Goal: Task Accomplishment & Management: Complete application form

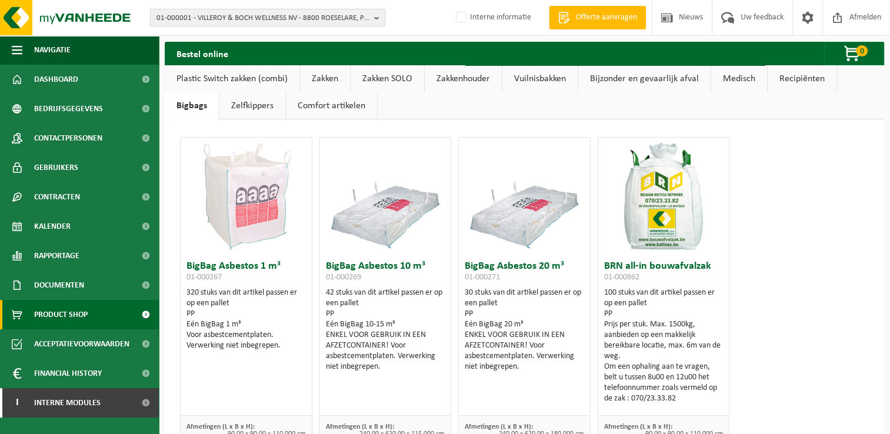
click at [187, 15] on span "01-000001 - VILLEROY & BOCH WELLNESS NV - 8800 ROESELARE, POPULIERSTRAAT 1" at bounding box center [262, 18] width 213 height 18
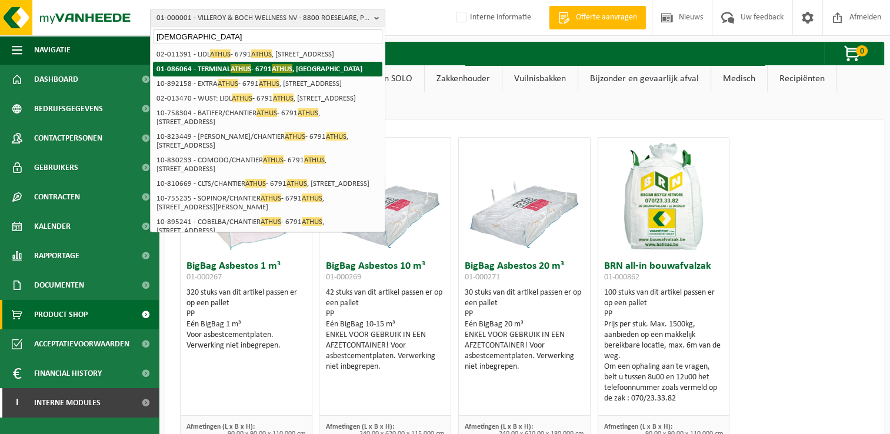
type input "athus"
click at [198, 65] on strong "01-086064 - TERMINAL ATHUS - 6791 ATHUS , RUE DU TERMINAL 13" at bounding box center [259, 68] width 206 height 9
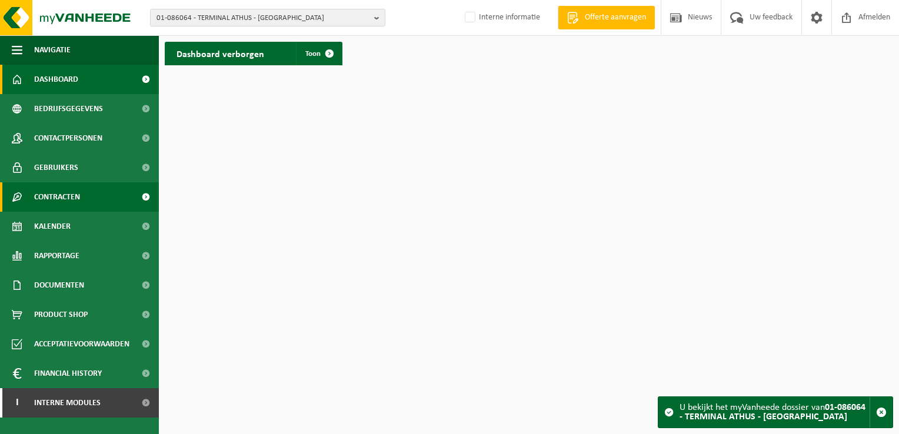
click at [58, 196] on span "Contracten" at bounding box center [57, 196] width 46 height 29
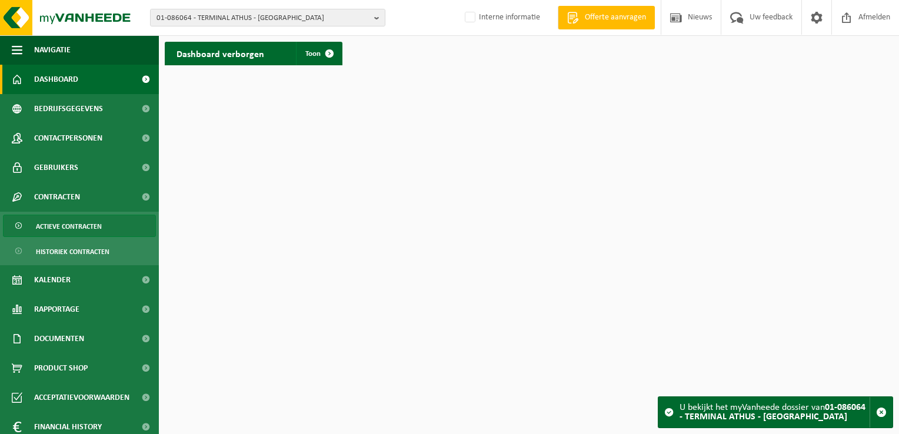
click at [56, 226] on span "Actieve contracten" at bounding box center [69, 226] width 66 height 22
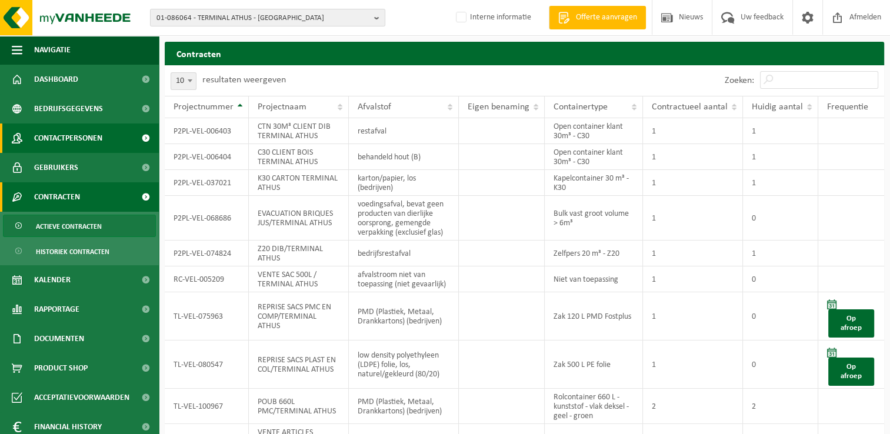
click at [65, 140] on span "Contactpersonen" at bounding box center [68, 138] width 68 height 29
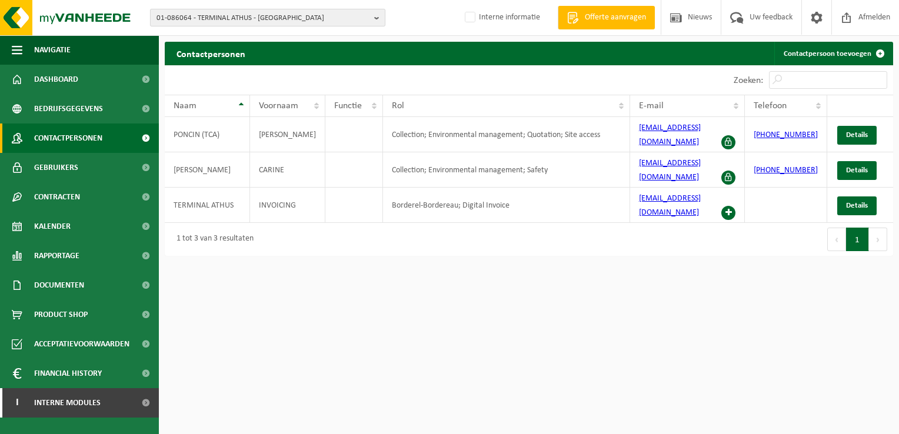
click at [246, 15] on span "01-086064 - TERMINAL ATHUS - 6791 ATHUS, RUE DU TERMINAL 13" at bounding box center [262, 18] width 213 height 18
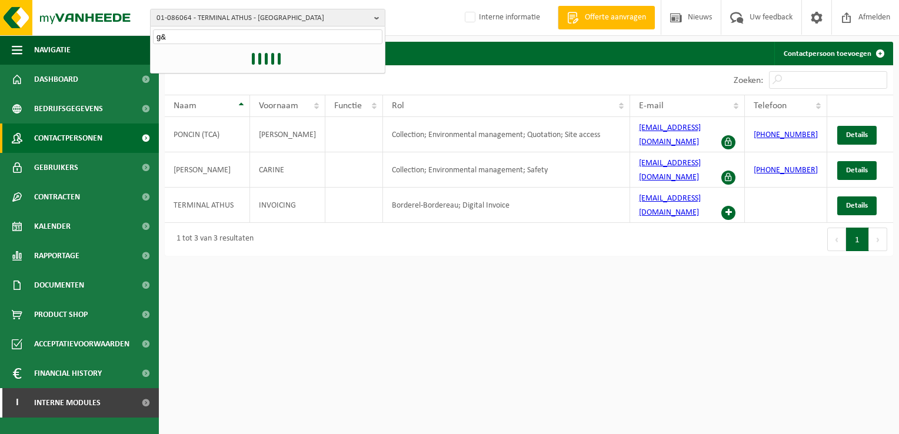
type input "g&v"
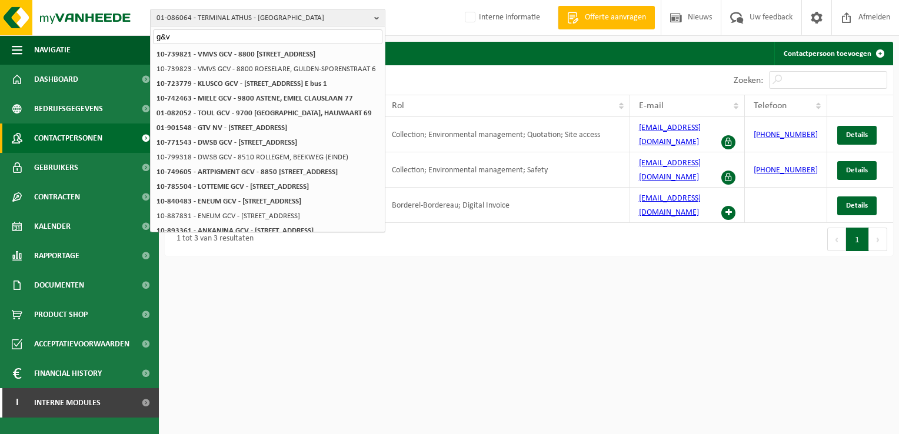
click at [164, 36] on input "g&v" at bounding box center [267, 36] width 229 height 15
drag, startPoint x: 176, startPoint y: 39, endPoint x: 154, endPoint y: 37, distance: 23.0
click at [154, 37] on input "g&v" at bounding box center [267, 36] width 229 height 15
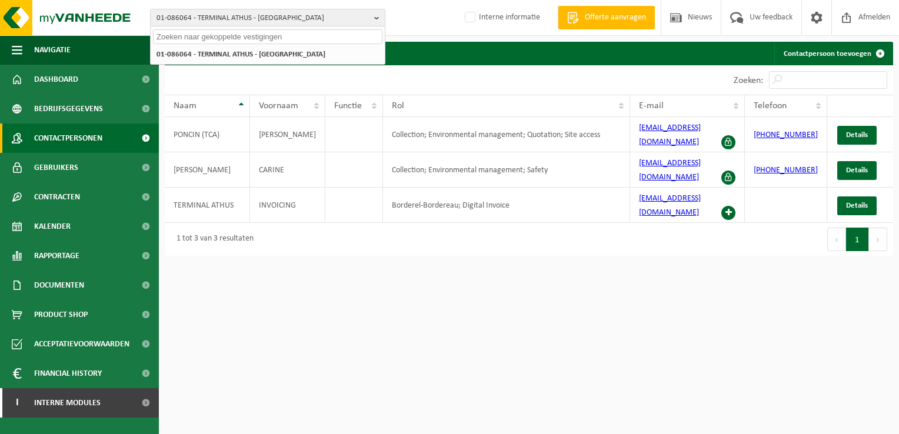
click at [161, 38] on input "text" at bounding box center [267, 36] width 229 height 15
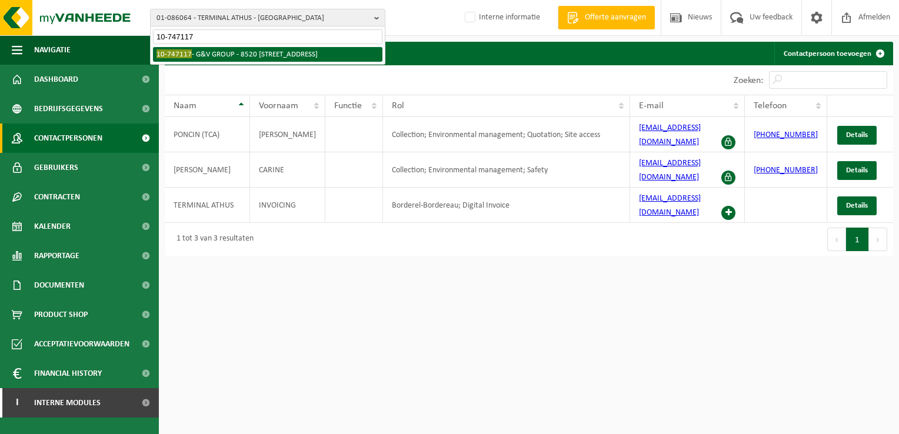
type input "10-747117"
click at [224, 55] on li "10-747117 - G&V GROUP - 8520 KUURNE, HARELBEEKSESTRAAT 120" at bounding box center [267, 54] width 229 height 15
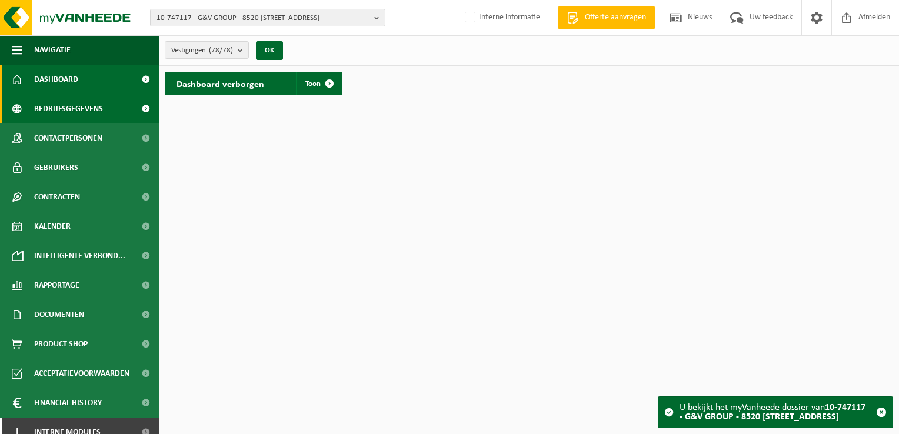
click at [71, 112] on span "Bedrijfsgegevens" at bounding box center [68, 108] width 69 height 29
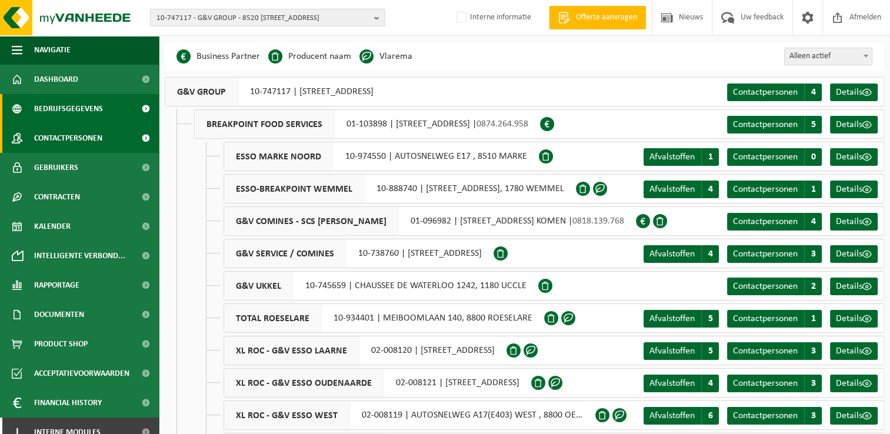
click at [56, 144] on span "Contactpersonen" at bounding box center [68, 138] width 68 height 29
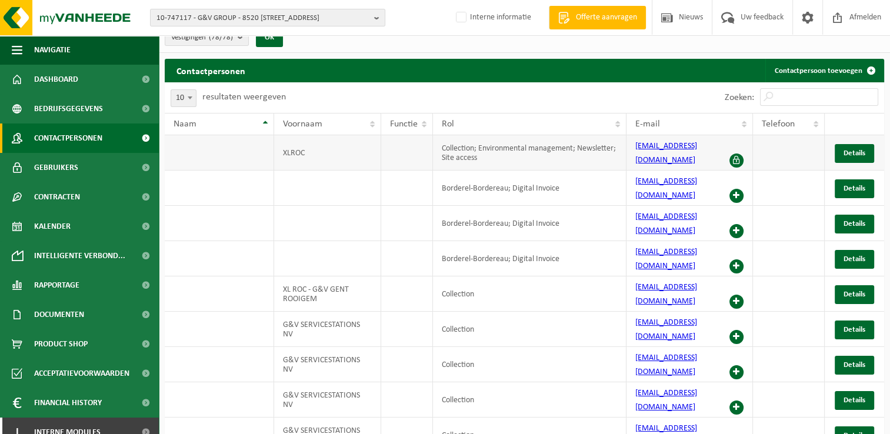
scroll to position [19, 0]
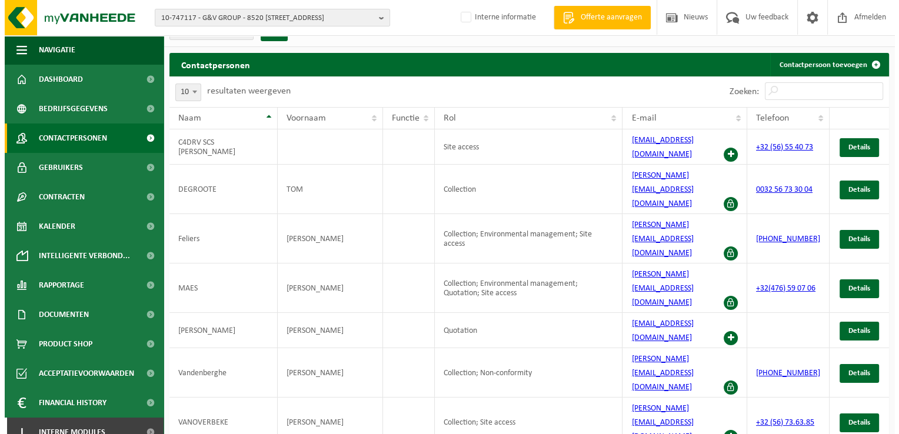
scroll to position [0, 0]
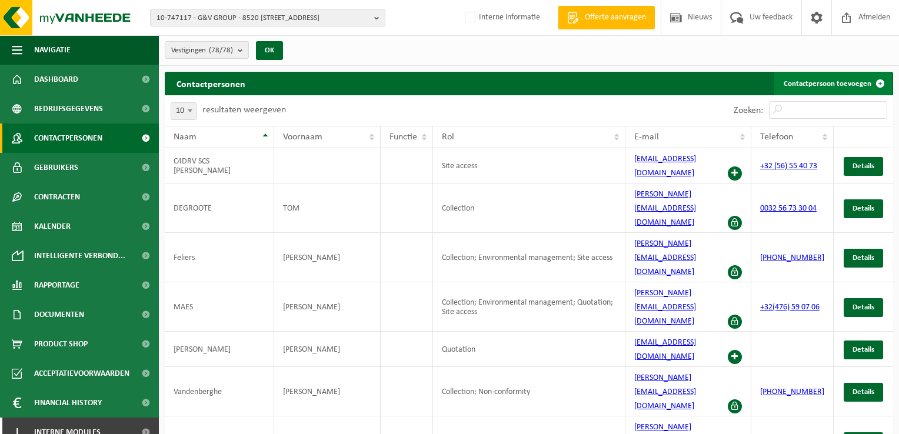
click at [817, 85] on link "Contactpersoon toevoegen" at bounding box center [833, 84] width 118 height 24
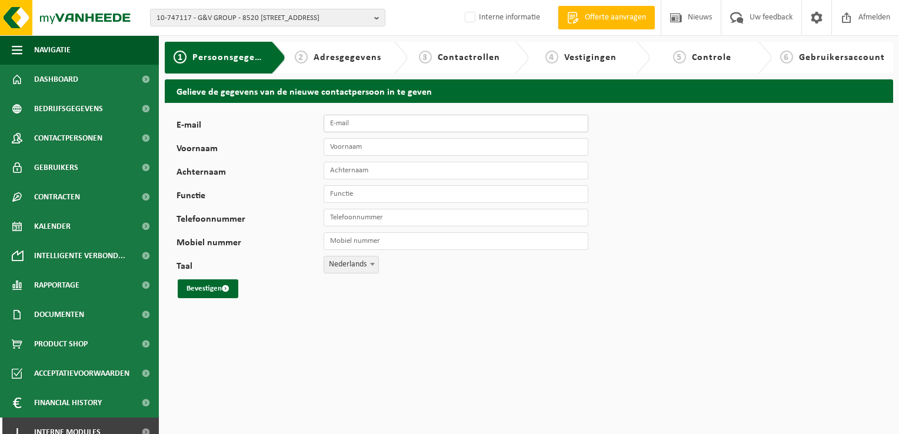
click at [362, 121] on input "E-mail" at bounding box center [456, 124] width 265 height 18
paste input "[PERSON_NAME] <[EMAIL_ADDRESS][DOMAIN_NAME]>"
type input "[PERSON_NAME] <[EMAIL_ADDRESS][DOMAIN_NAME]>"
click at [352, 147] on input "Voornaam" at bounding box center [456, 147] width 265 height 18
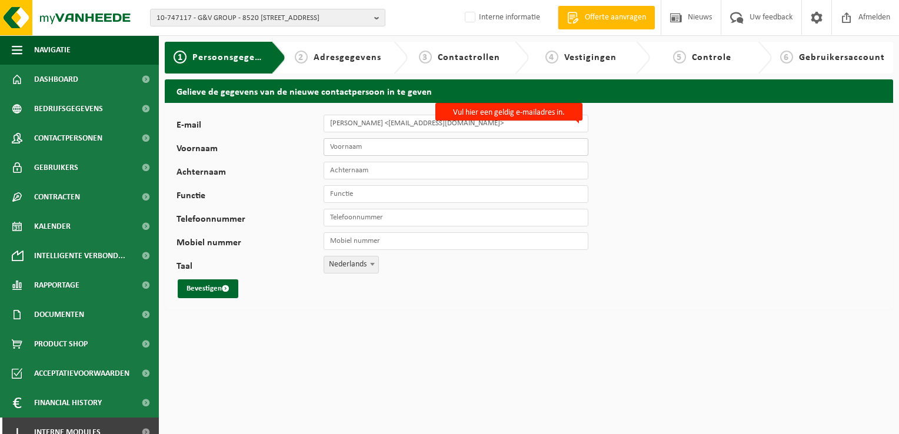
paste input "[PERSON_NAME] <[EMAIL_ADDRESS][DOMAIN_NAME]>"
type input "[PERSON_NAME] <[EMAIL_ADDRESS][DOMAIN_NAME]>"
click at [341, 167] on input "Achternaam" at bounding box center [456, 171] width 265 height 18
paste input "[PERSON_NAME] <[EMAIL_ADDRESS][DOMAIN_NAME]>"
type input "[PERSON_NAME] <[EMAIL_ADDRESS][DOMAIN_NAME]>"
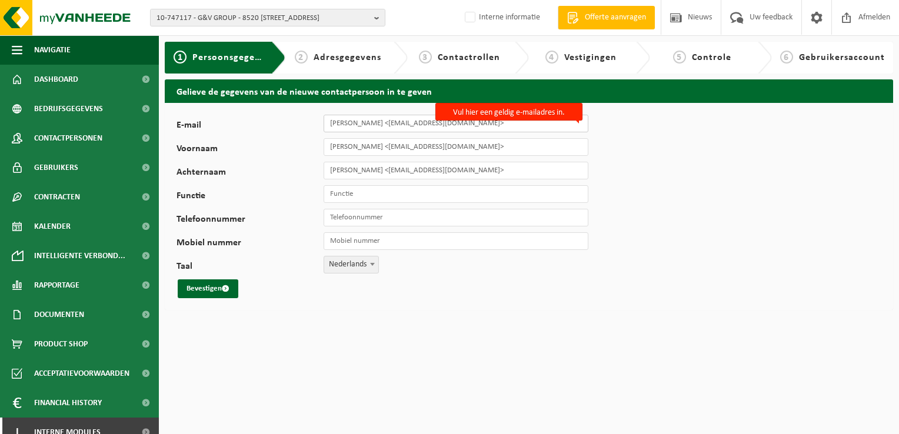
click at [388, 123] on input "[PERSON_NAME] <[EMAIL_ADDRESS][DOMAIN_NAME]>" at bounding box center [456, 124] width 265 height 18
drag, startPoint x: 394, startPoint y: 121, endPoint x: 329, endPoint y: 126, distance: 64.3
click at [329, 126] on input "[PERSON_NAME] <[EMAIL_ADDRESS][DOMAIN_NAME]>" at bounding box center [456, 124] width 265 height 18
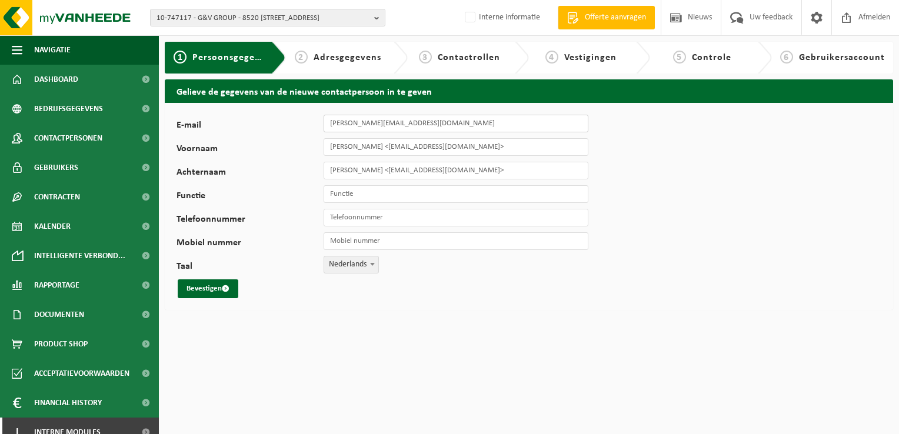
type input "[PERSON_NAME][EMAIL_ADDRESS][DOMAIN_NAME]"
click at [480, 149] on input "[PERSON_NAME] <[EMAIL_ADDRESS][DOMAIN_NAME]>" at bounding box center [456, 147] width 265 height 18
drag, startPoint x: 487, startPoint y: 143, endPoint x: 356, endPoint y: 146, distance: 130.6
click at [356, 146] on input "Maarten De Vrient <maarten.devrient@g-v.be>" at bounding box center [456, 147] width 265 height 18
type input "Maarten"
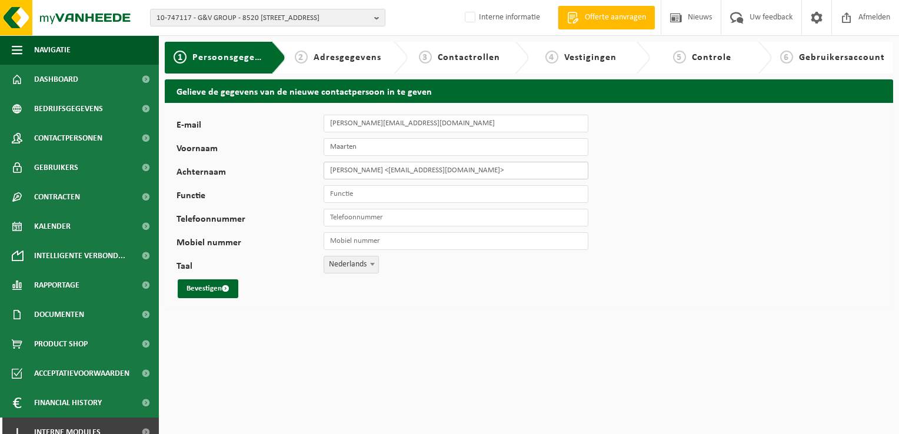
click at [358, 171] on input "Maarten De Vrient <maarten.devrient@g-v.be>" at bounding box center [456, 171] width 265 height 18
drag, startPoint x: 359, startPoint y: 169, endPoint x: 307, endPoint y: 173, distance: 52.5
click at [307, 173] on div "Achternaam Maarten De Vrient <maarten.devrient@g-v.be>" at bounding box center [388, 171] width 424 height 18
drag, startPoint x: 448, startPoint y: 172, endPoint x: 362, endPoint y: 175, distance: 85.9
click at [362, 175] on input "De Vrient <maarten.devrient@g-v.be>" at bounding box center [456, 171] width 265 height 18
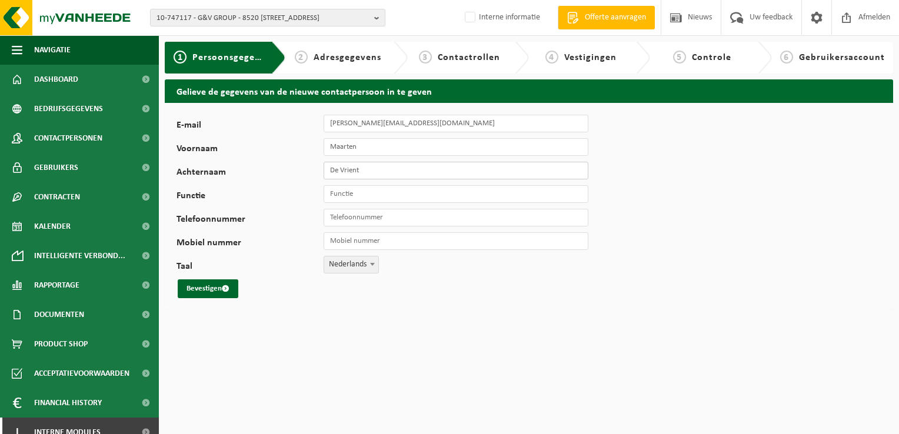
type input "De Vrient"
click at [390, 190] on input "Facility Manager" at bounding box center [456, 194] width 265 height 18
type input "Facility"
click at [198, 291] on button "Bevestigen" at bounding box center [208, 288] width 61 height 19
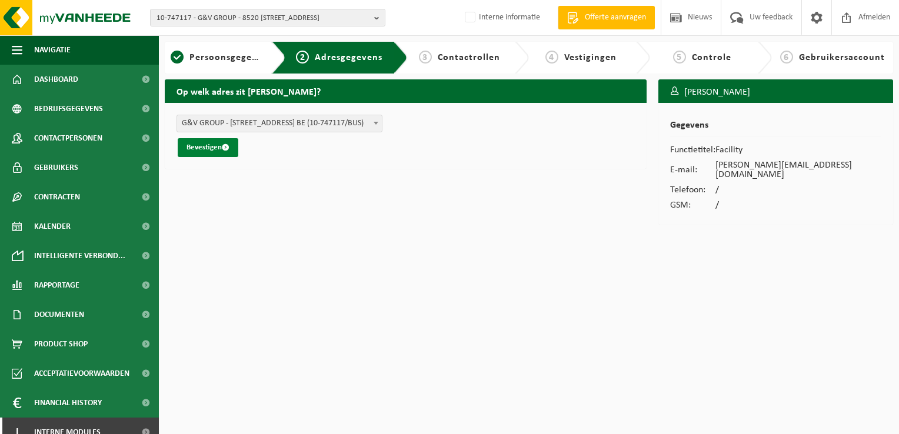
click at [200, 149] on button "Bevestigen" at bounding box center [208, 147] width 61 height 19
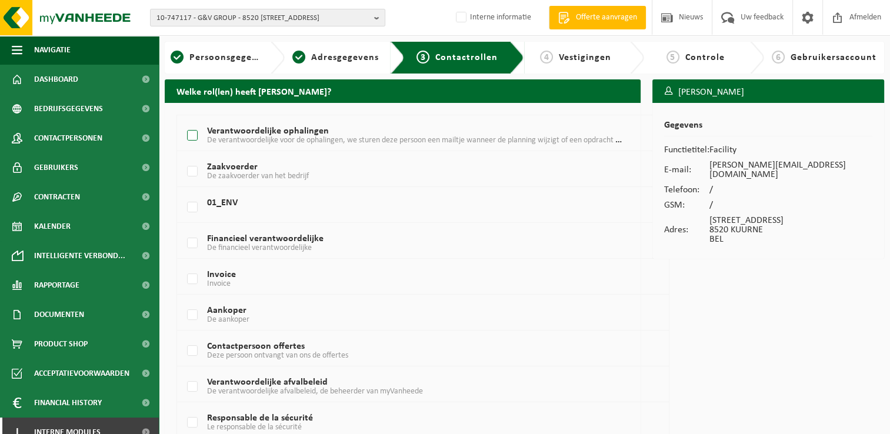
click at [198, 134] on label "Verantwoordelijke ophalingen De verantwoordelijke voor de ophalingen, we sturen…" at bounding box center [403, 136] width 437 height 18
click at [183, 121] on input "Verantwoordelijke ophalingen De verantwoordelijke voor de ophalingen, we sturen…" at bounding box center [182, 121] width 1 height 1
checkbox input "true"
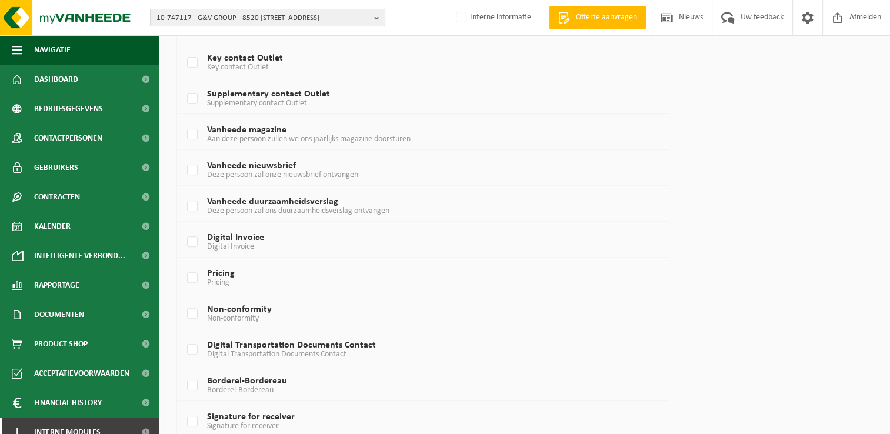
scroll to position [647, 0]
click at [195, 315] on label "Non-conformity Non-conformity" at bounding box center [403, 314] width 437 height 18
click at [183, 299] on input "Non-conformity Non-conformity" at bounding box center [182, 299] width 1 height 1
checkbox input "true"
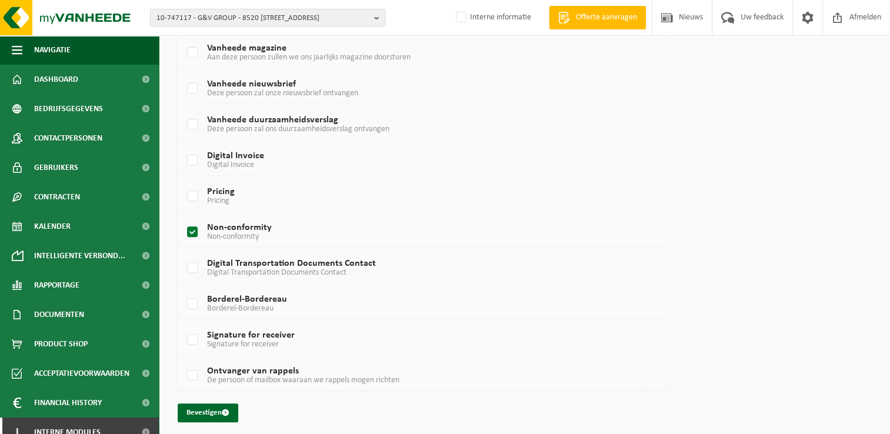
scroll to position [730, 0]
click at [207, 403] on button "Bevestigen" at bounding box center [208, 411] width 61 height 19
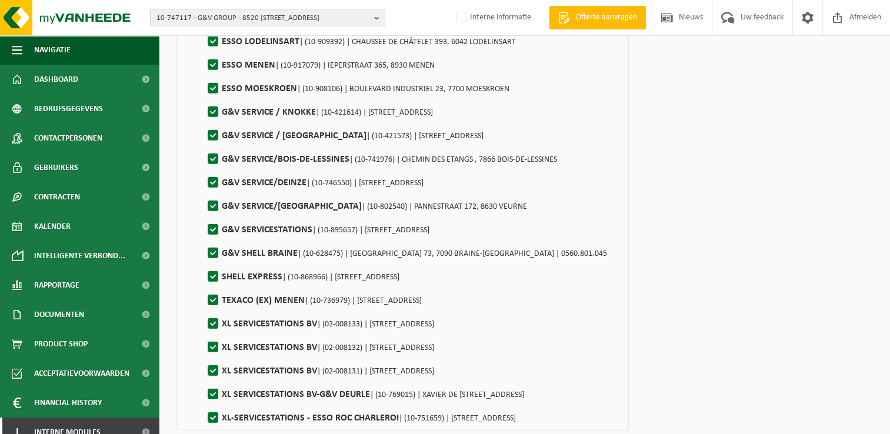
scroll to position [3493, 0]
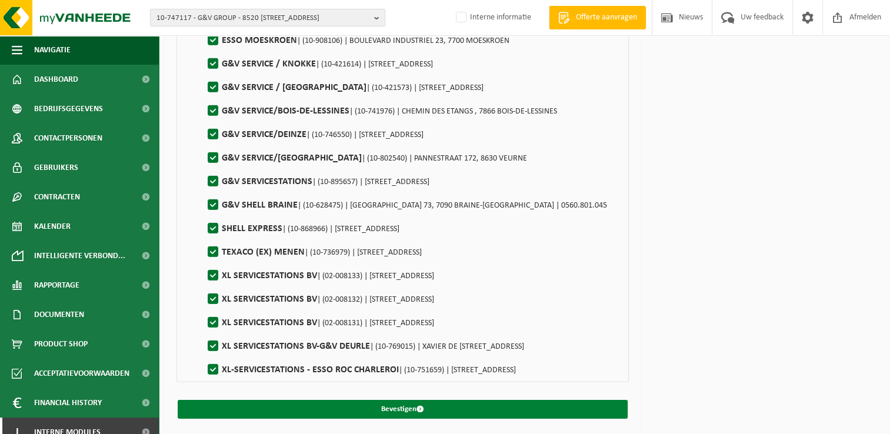
click at [415, 406] on button "Bevestigen" at bounding box center [403, 409] width 450 height 19
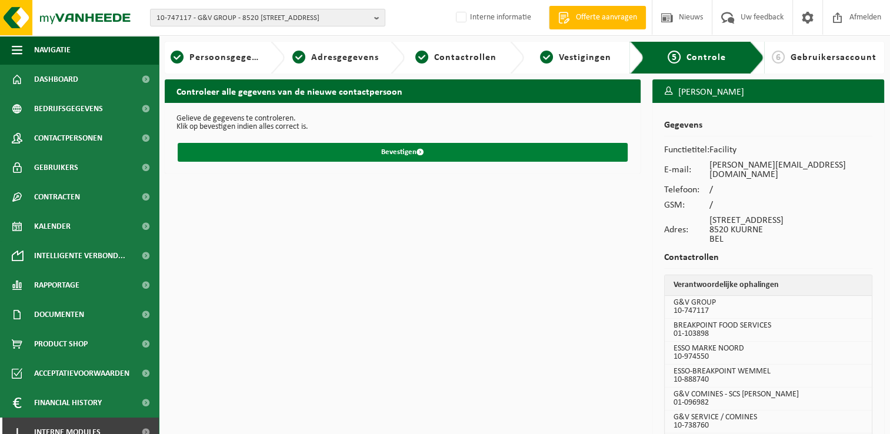
click at [409, 153] on button "Bevestigen" at bounding box center [403, 152] width 450 height 19
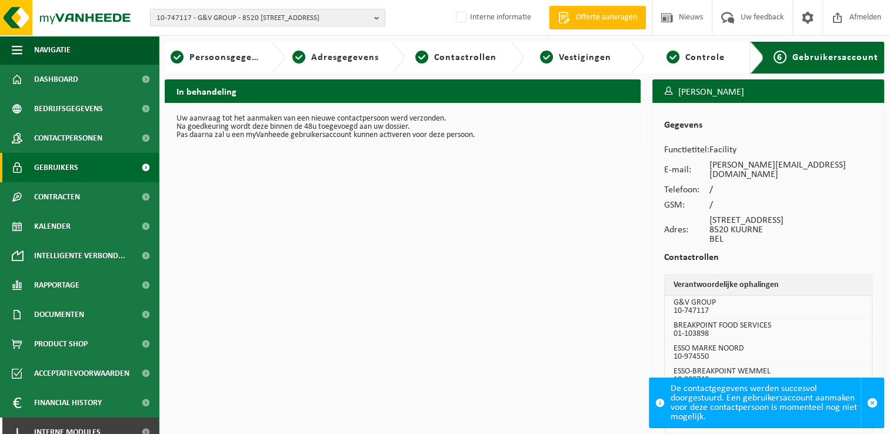
click at [53, 169] on span "Gebruikers" at bounding box center [56, 167] width 44 height 29
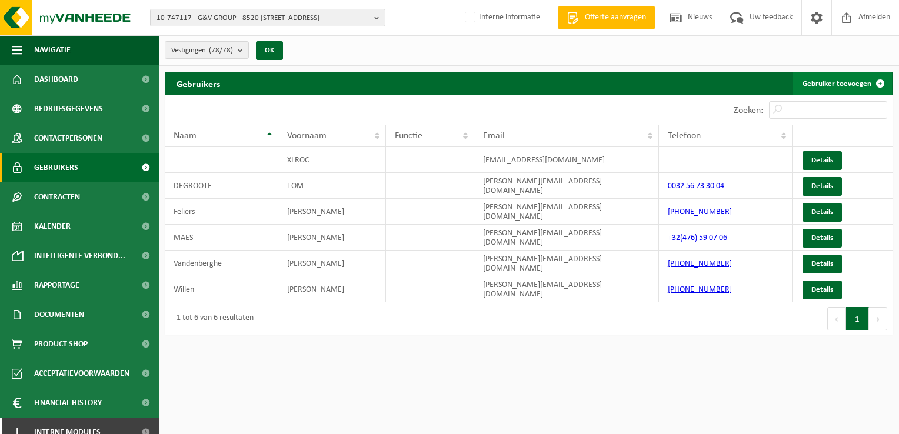
click at [836, 84] on link "Gebruiker toevoegen" at bounding box center [842, 84] width 99 height 24
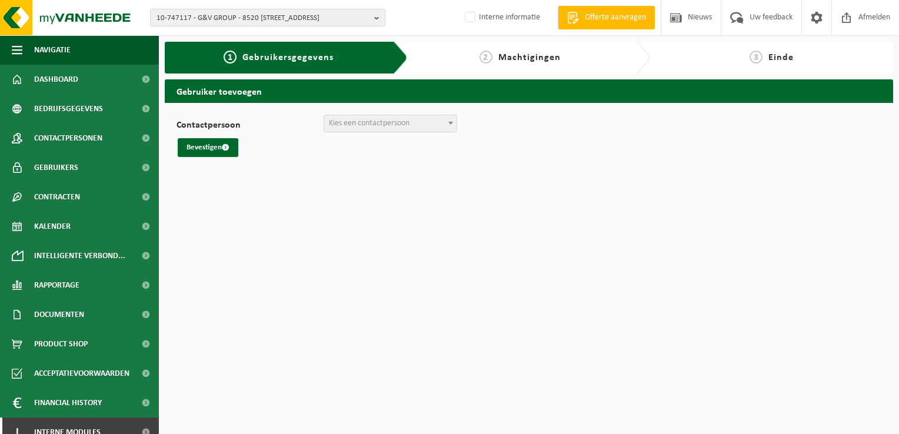
click at [363, 124] on span "Kies een contactpersoon" at bounding box center [369, 123] width 81 height 9
click at [77, 144] on span "Contactpersonen" at bounding box center [68, 138] width 68 height 29
